Goal: Task Accomplishment & Management: Manage account settings

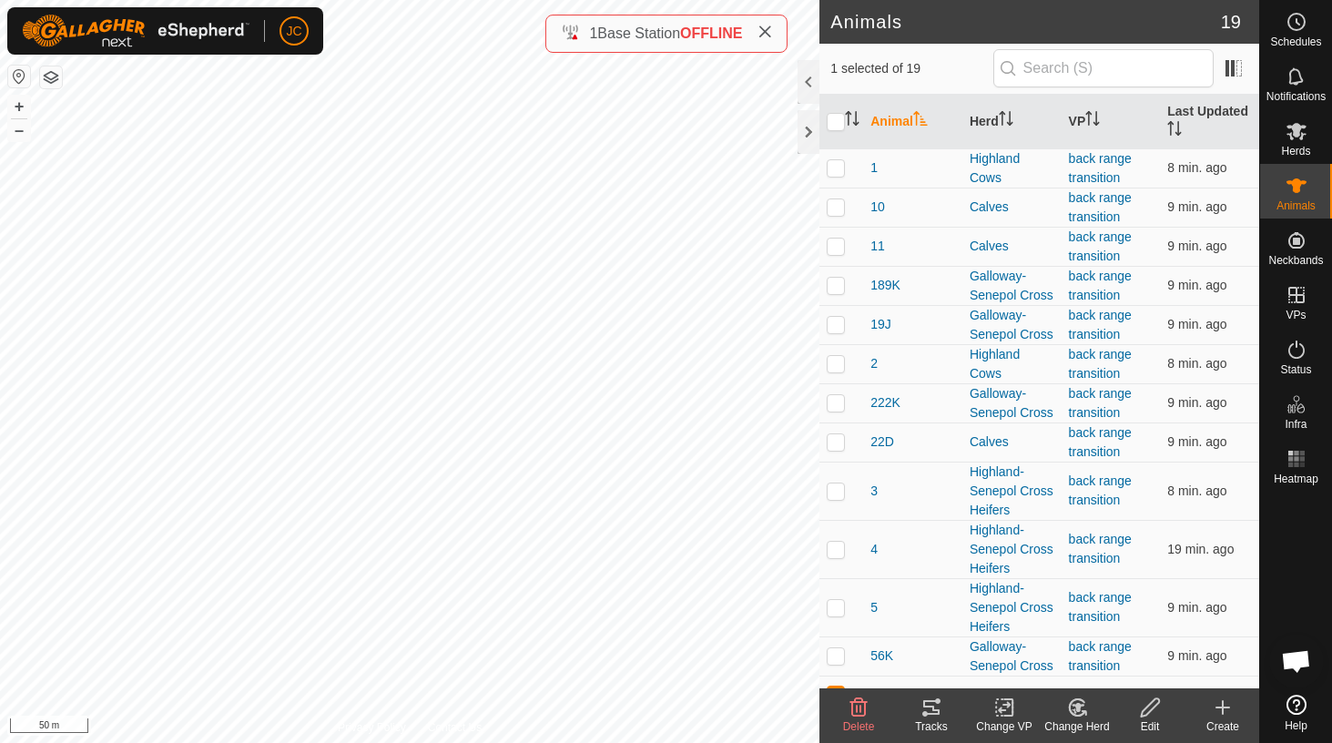
click at [767, 31] on icon at bounding box center [764, 32] width 15 height 15
click at [809, 126] on div at bounding box center [808, 132] width 22 height 44
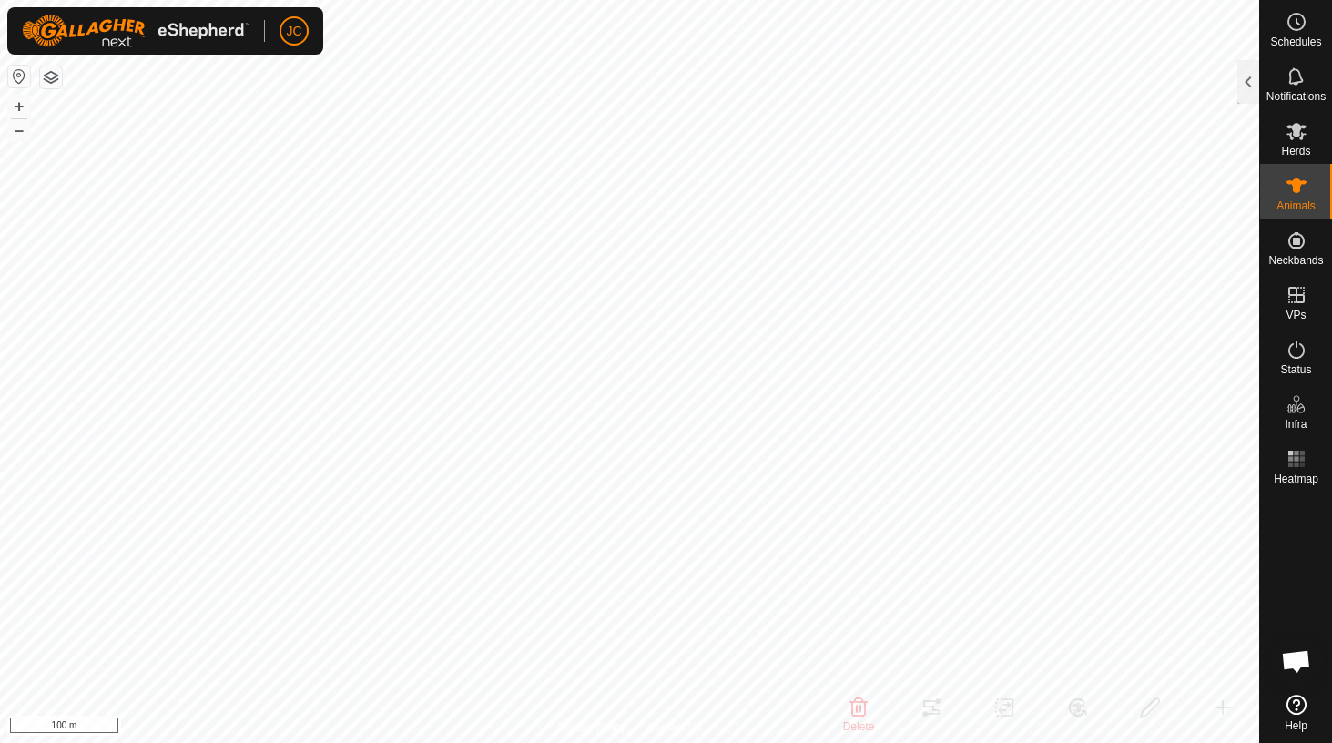
click at [1300, 662] on span "Bate-papo aberto" at bounding box center [1296, 662] width 30 height 25
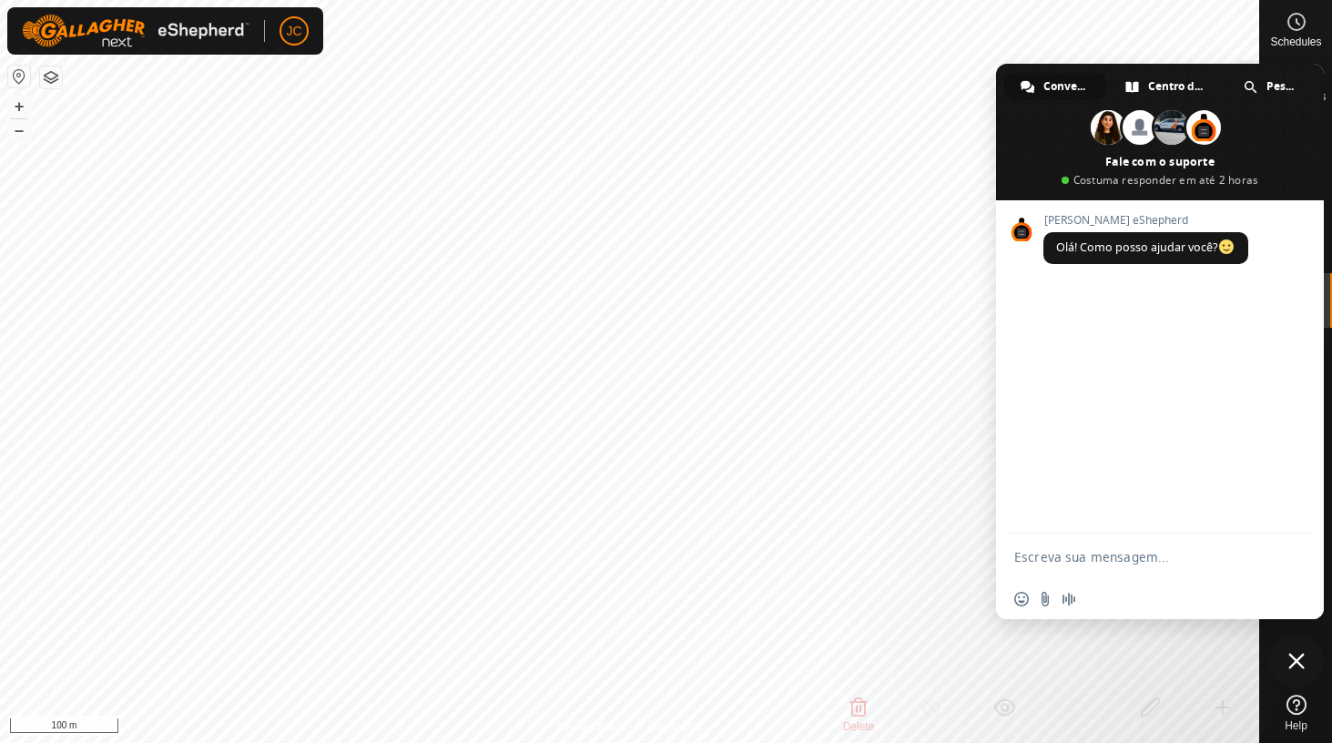
checkbox input "false"
click at [1293, 673] on span "Bate-papo" at bounding box center [1296, 660] width 55 height 55
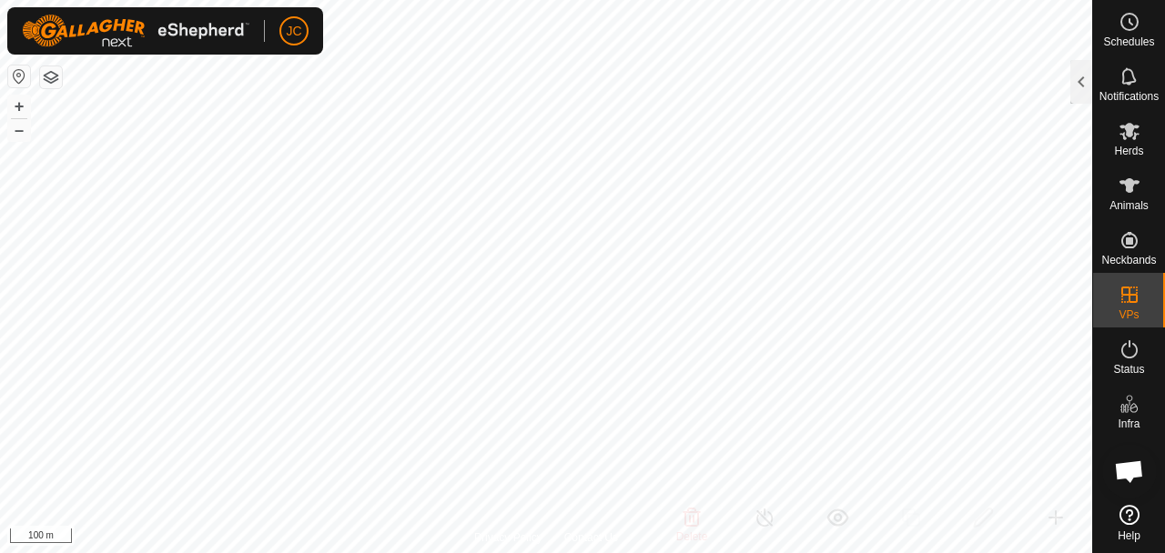
checkbox input "false"
checkbox input "true"
checkbox input "false"
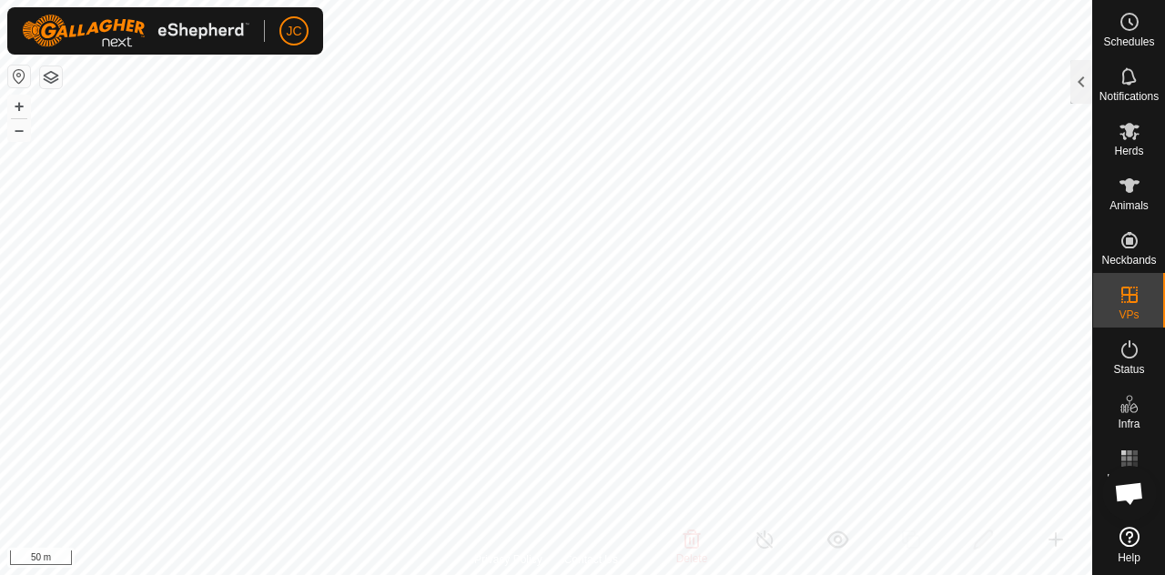
checkbox input "false"
checkbox input "true"
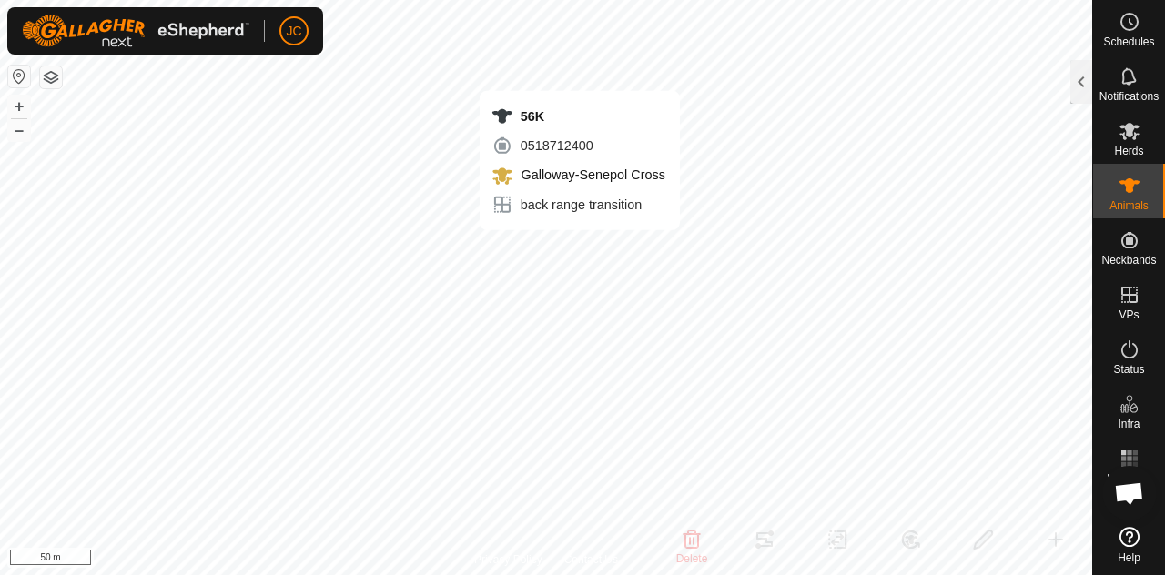
checkbox input "false"
checkbox input "true"
